Goal: Task Accomplishment & Management: Use online tool/utility

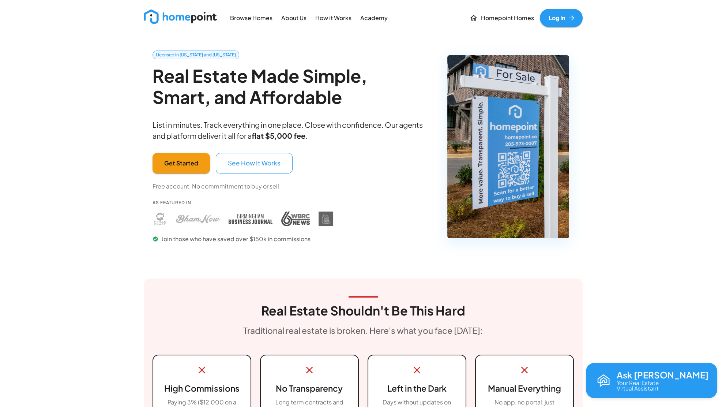
click at [564, 10] on link "Log In" at bounding box center [561, 18] width 43 height 18
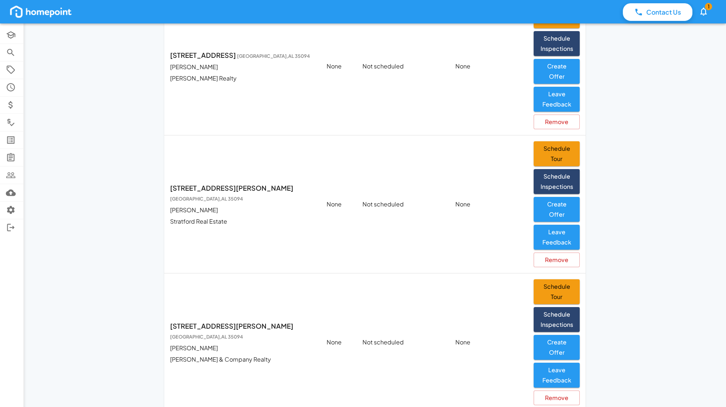
scroll to position [119, 0]
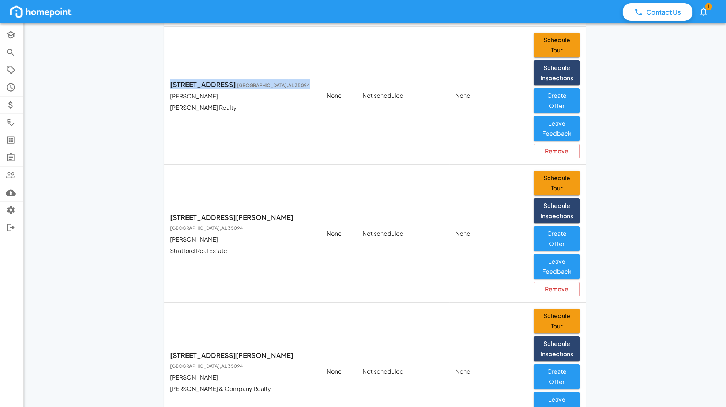
drag, startPoint x: 171, startPoint y: 84, endPoint x: 293, endPoint y: 88, distance: 122.6
click at [293, 88] on p "8332 Cahaba Crossing Cir Leeds , AL 35094" at bounding box center [242, 84] width 145 height 10
copy p "8332 Cahaba Crossing Cir Leeds , AL 35094"
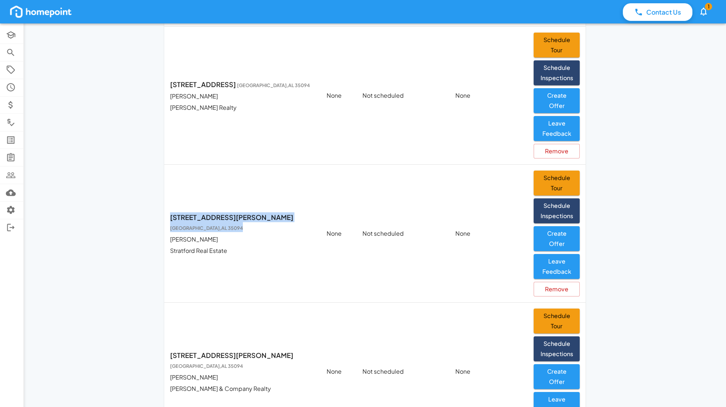
drag, startPoint x: 171, startPoint y: 220, endPoint x: 265, endPoint y: 226, distance: 94.2
click at [265, 226] on p "7157 Rowan Rd Leeds , AL 35094" at bounding box center [242, 222] width 145 height 20
copy p "7157 Rowan Rd Leeds , AL 35094"
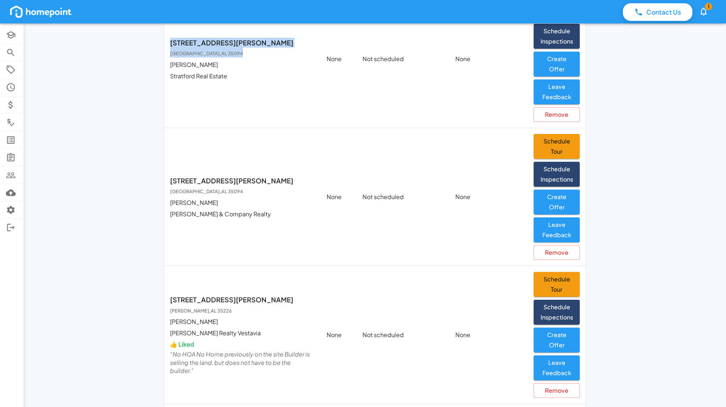
scroll to position [294, 0]
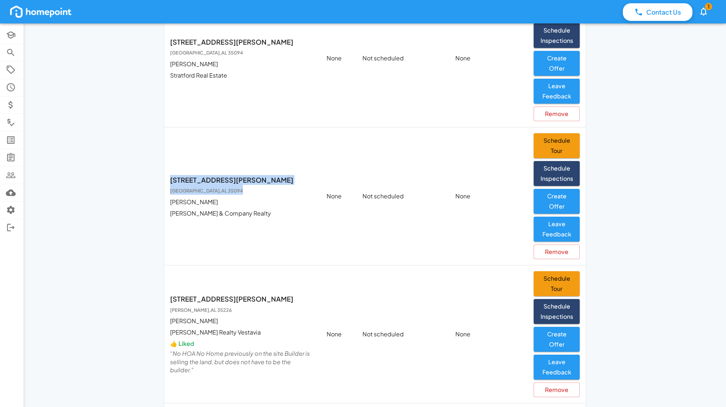
drag, startPoint x: 172, startPoint y: 185, endPoint x: 260, endPoint y: 187, distance: 88.5
click at [260, 187] on p "6569 Louise St Leeds , AL 35094" at bounding box center [242, 185] width 145 height 20
copy p "6569 Louise St Leeds , AL 35094"
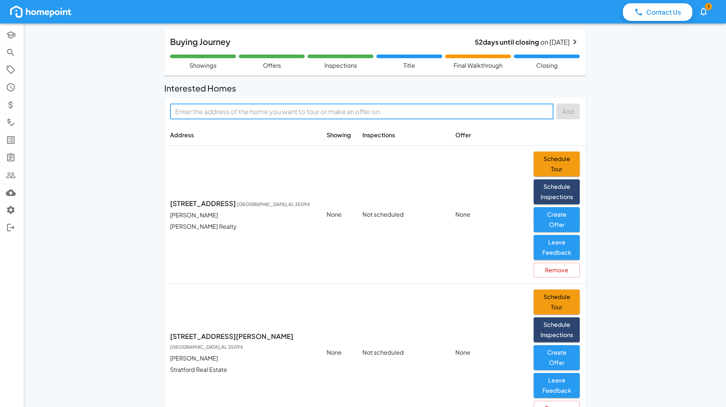
click at [239, 114] on input "text" at bounding box center [361, 111] width 378 height 11
paste input "6553 Priscilla St, Leeds, AL"
type input "6553 Priscilla St, Leeds, AL"
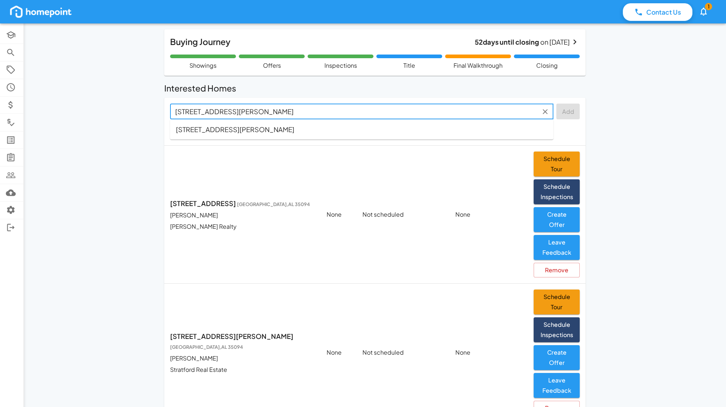
click at [244, 125] on span "6553 Priscilla St, Leeds, AL, 35094" at bounding box center [235, 129] width 118 height 10
click at [574, 109] on button "Add" at bounding box center [567, 111] width 23 height 16
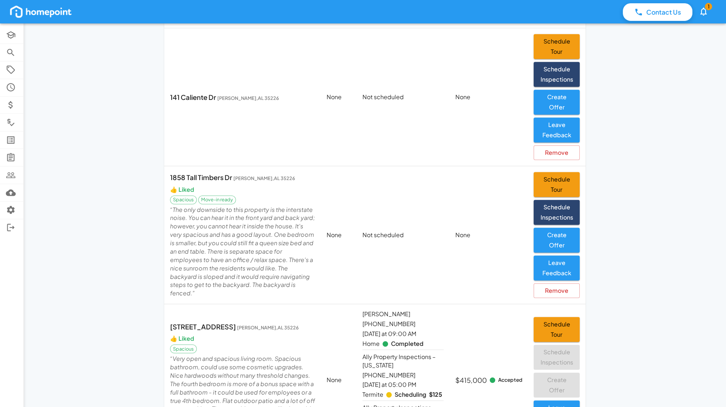
scroll to position [1311, 0]
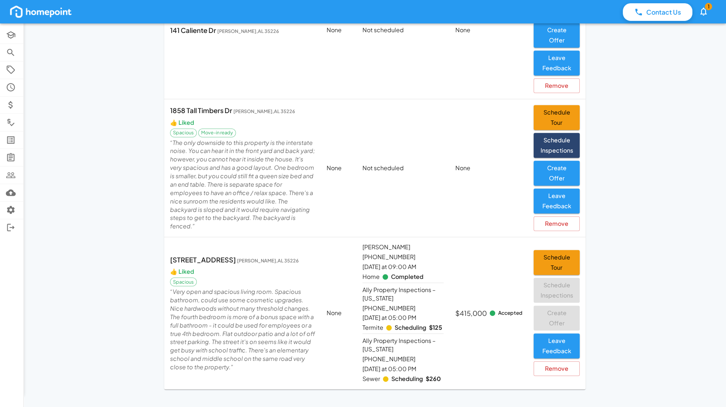
click at [503, 309] on td "$415,000 Accepted" at bounding box center [488, 313] width 78 height 152
